Goal: Check status: Check status

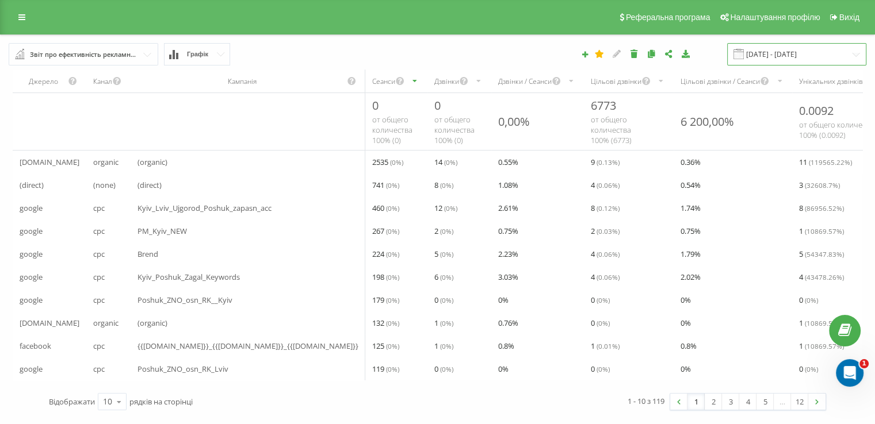
click at [747, 48] on input "[DATE] - [DATE]" at bounding box center [796, 54] width 139 height 22
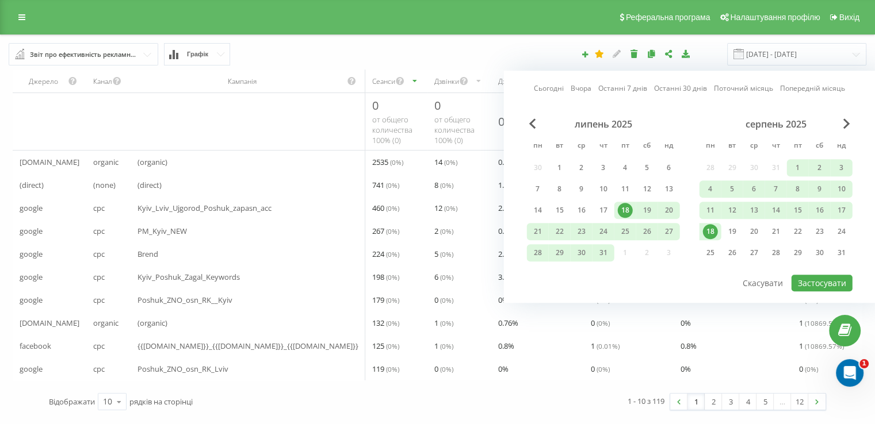
click at [710, 228] on div "18" at bounding box center [710, 231] width 15 height 15
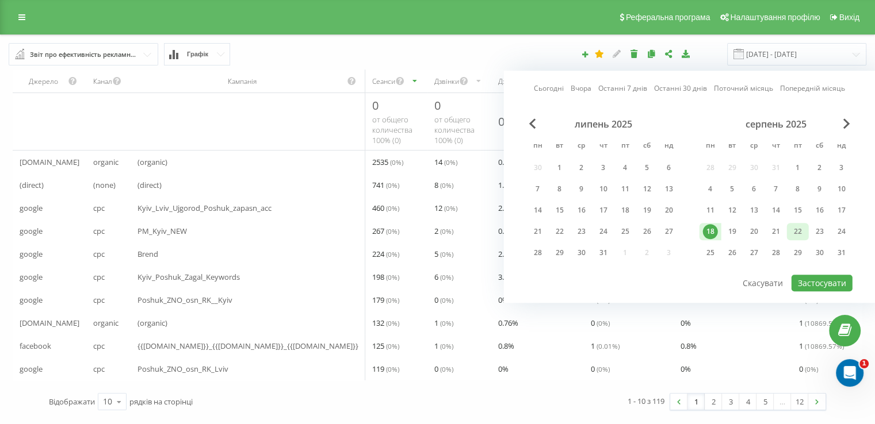
click at [800, 229] on div "22" at bounding box center [797, 231] width 15 height 15
click at [823, 278] on button "Застосувати" at bounding box center [821, 283] width 61 height 17
type input "[DATE] - [DATE]"
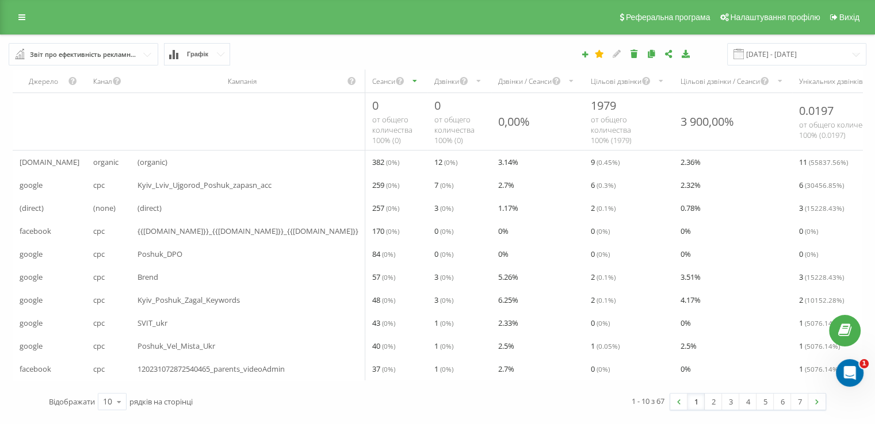
click at [434, 83] on div "Дзвінки" at bounding box center [446, 81] width 25 height 10
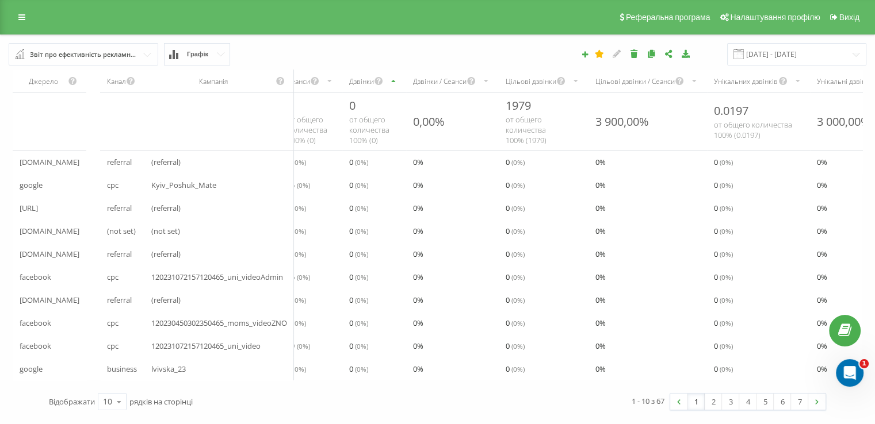
click at [369, 83] on div "Дзвінки" at bounding box center [361, 81] width 25 height 10
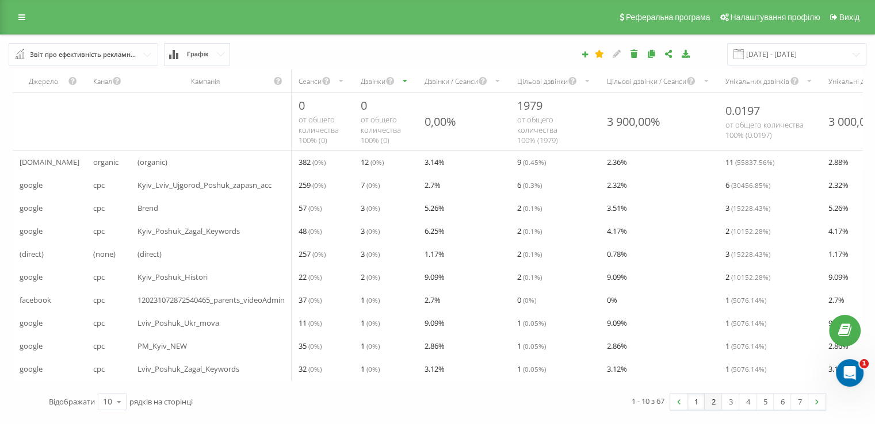
scroll to position [13, 0]
click at [113, 408] on icon at bounding box center [118, 402] width 17 height 22
click at [118, 357] on div "25" at bounding box center [112, 352] width 28 height 17
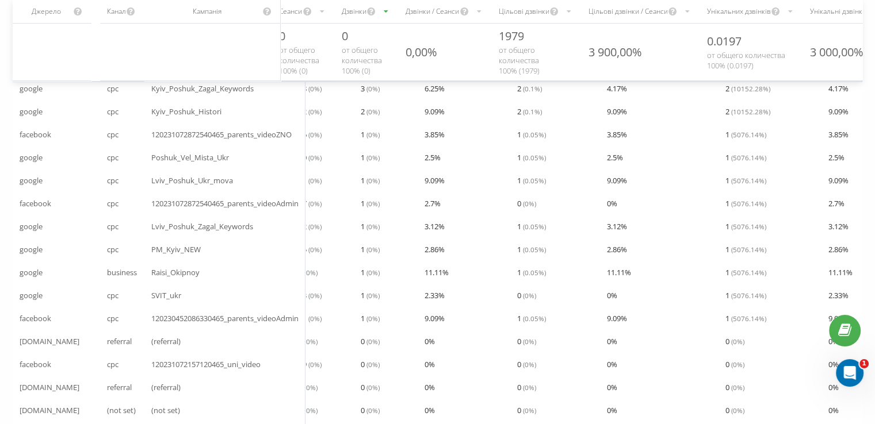
scroll to position [186, 0]
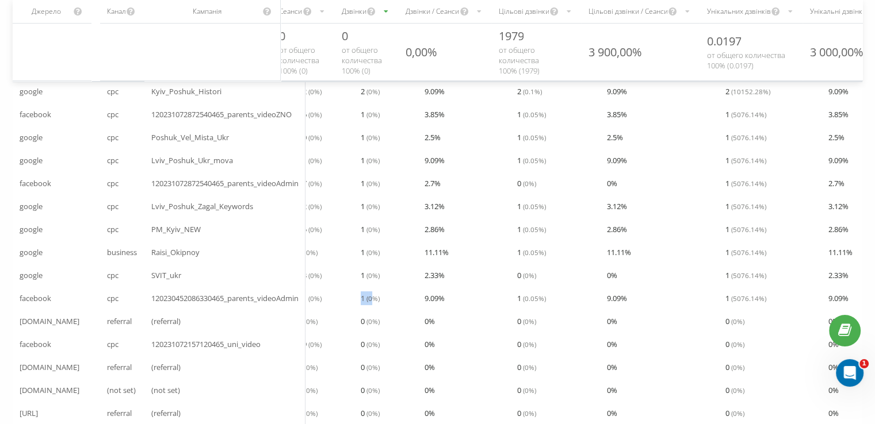
drag, startPoint x: 393, startPoint y: 309, endPoint x: 368, endPoint y: 309, distance: 25.3
click at [368, 309] on tr "facebook cpc 120230452086330465_parents_videoAdmin 11 ( 0 %) 1 ( 0 %) 9.09 % 1 …" at bounding box center [539, 298] width 1053 height 23
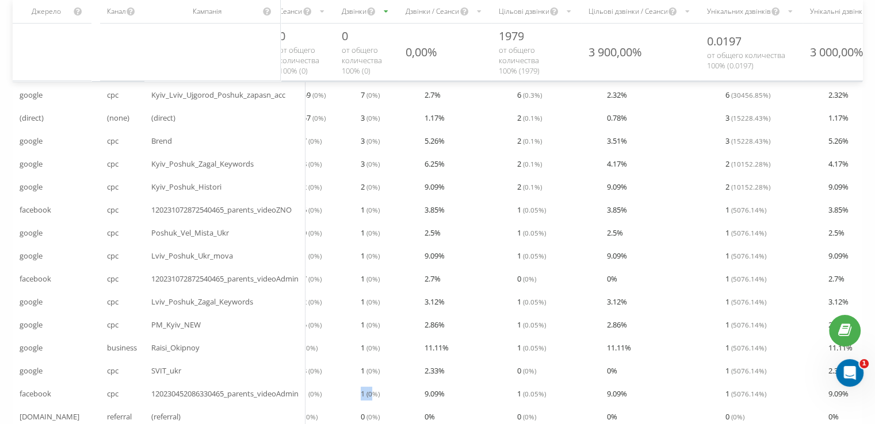
scroll to position [71, 0]
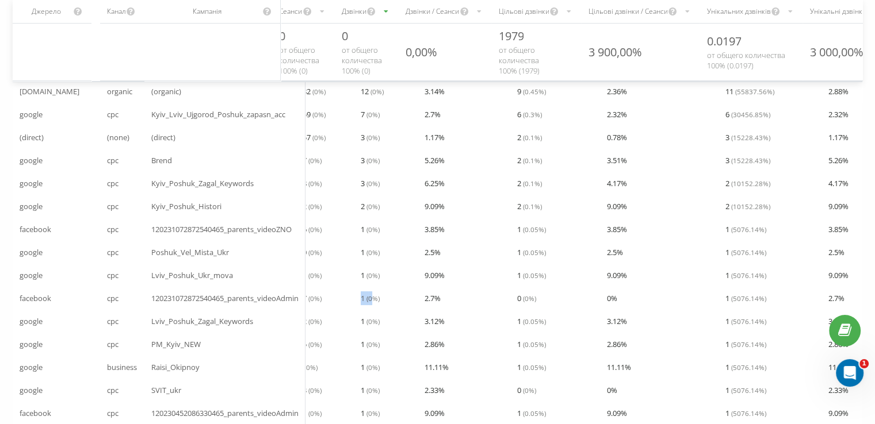
drag, startPoint x: 389, startPoint y: 305, endPoint x: 374, endPoint y: 306, distance: 15.6
click at [374, 306] on div "1 ( 0 %)" at bounding box center [386, 298] width 64 height 23
drag, startPoint x: 390, startPoint y: 238, endPoint x: 371, endPoint y: 241, distance: 19.3
click at [371, 241] on tr "facebook cpc 120231072872540465_parents_videoZNO 26 ( 0 %) 1 ( 0 %) 3.85 % 1 ( …" at bounding box center [539, 229] width 1053 height 23
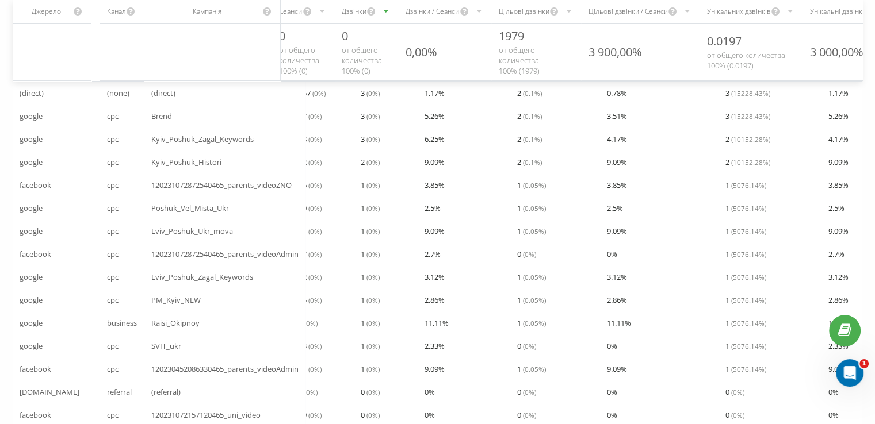
scroll to position [172, 0]
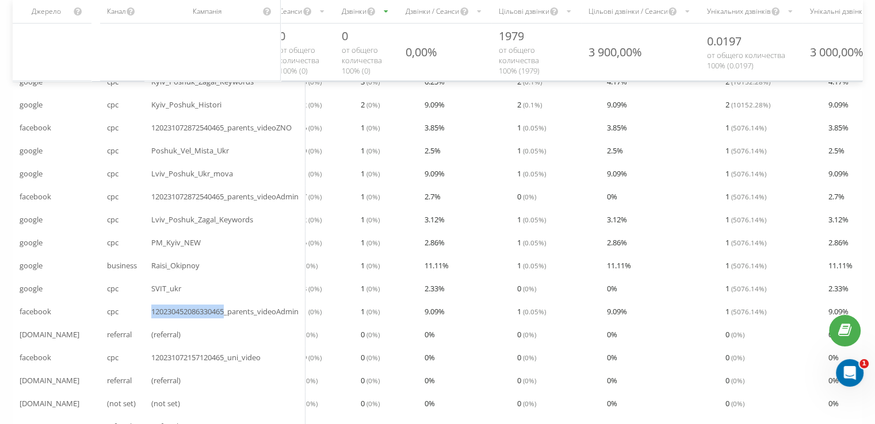
copy span "120230452086330465"
drag, startPoint x: 150, startPoint y: 323, endPoint x: 227, endPoint y: 319, distance: 77.1
click at [227, 319] on div "120230452086330465_parents_videoAdmin" at bounding box center [224, 311] width 161 height 23
